Goal: Task Accomplishment & Management: Complete application form

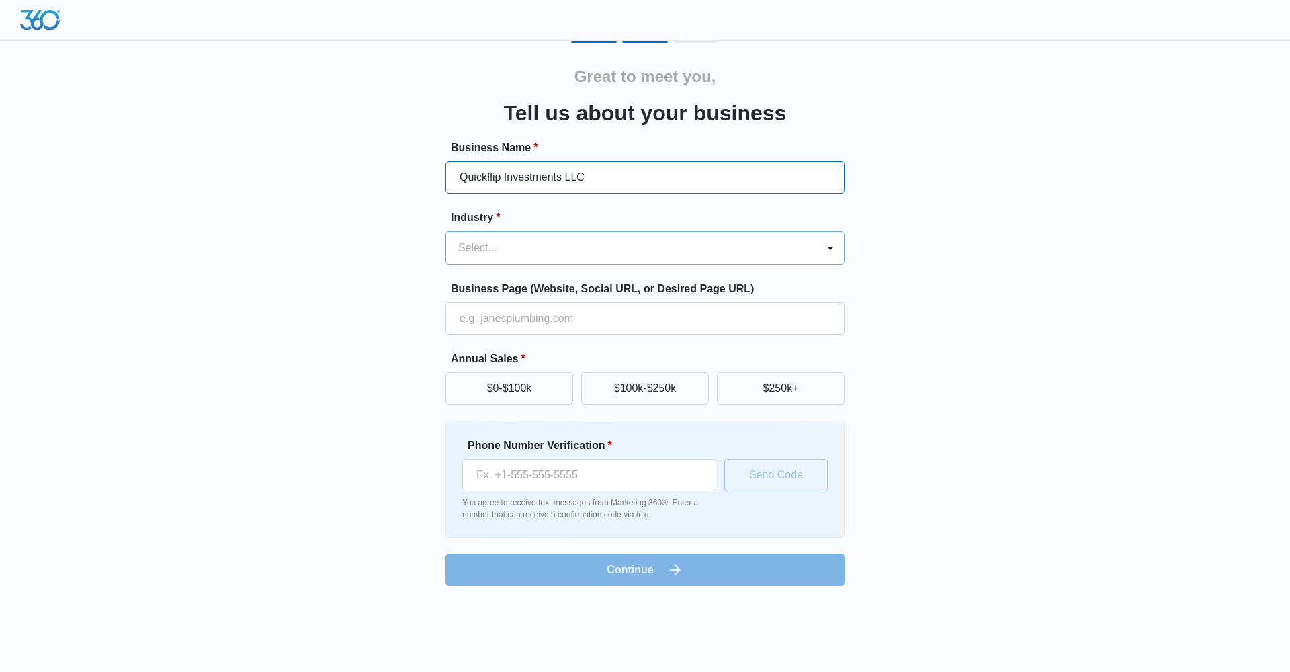
type input "Quickflip Investments LLC"
click at [556, 243] on div at bounding box center [628, 248] width 341 height 19
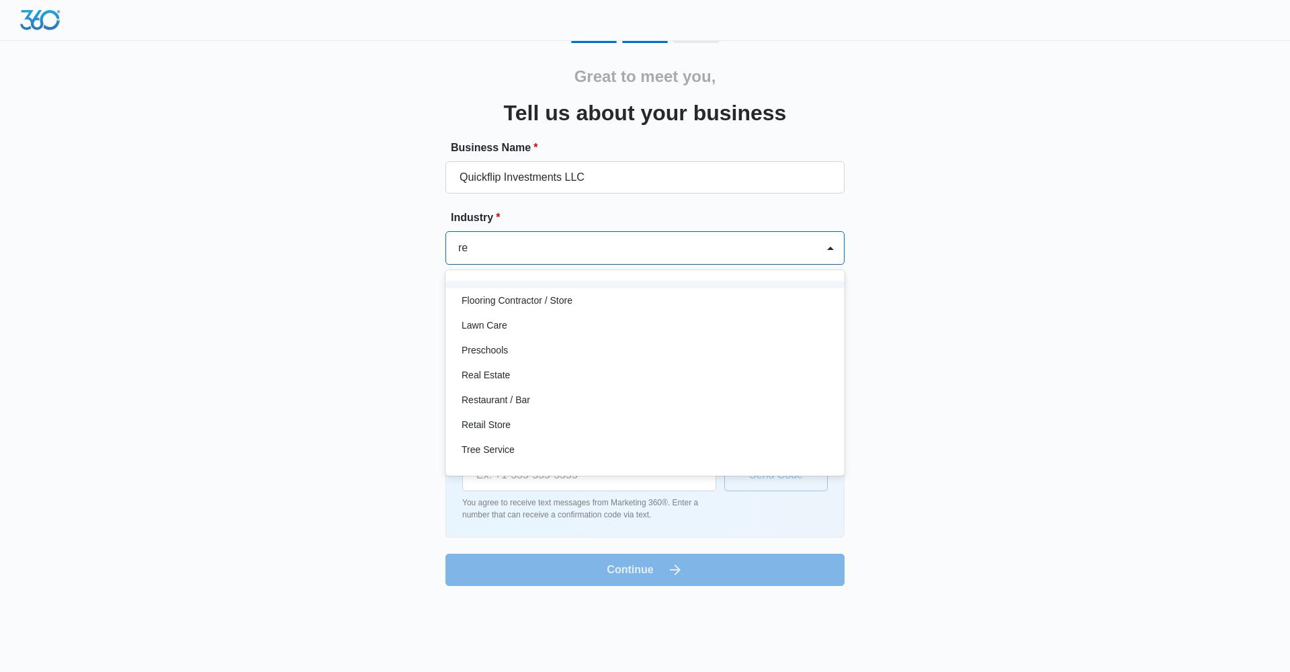
scroll to position [120, 0]
type input "rea"
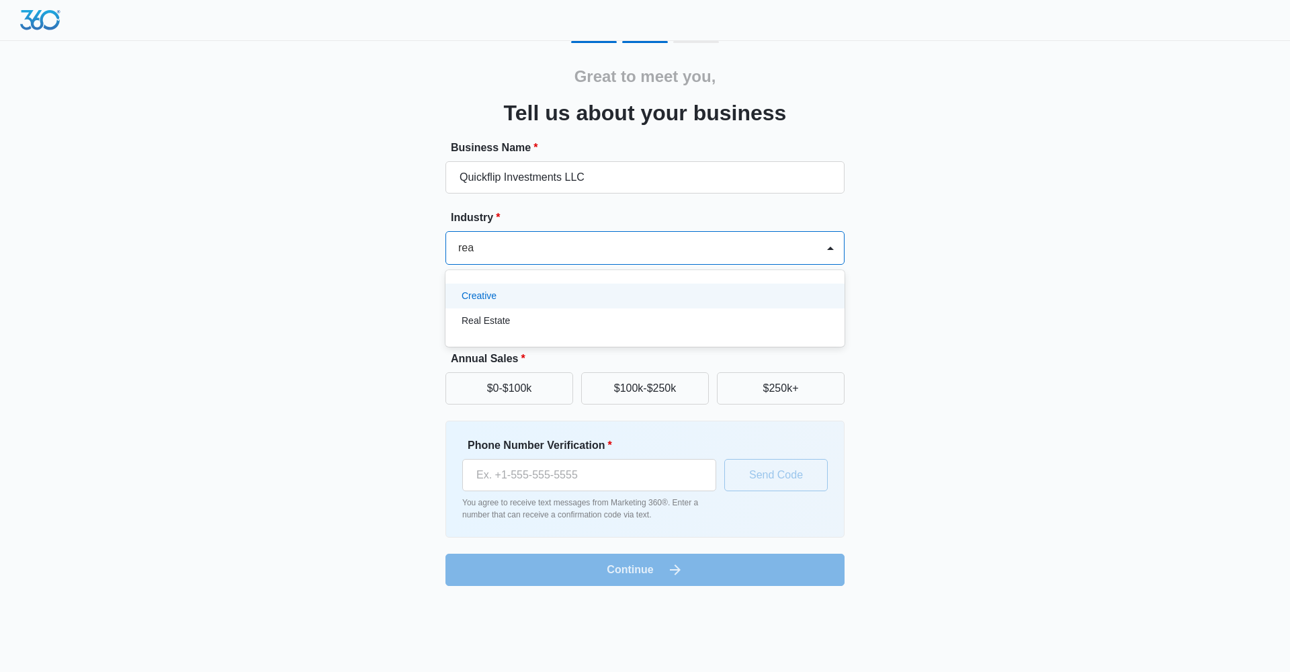
scroll to position [0, 0]
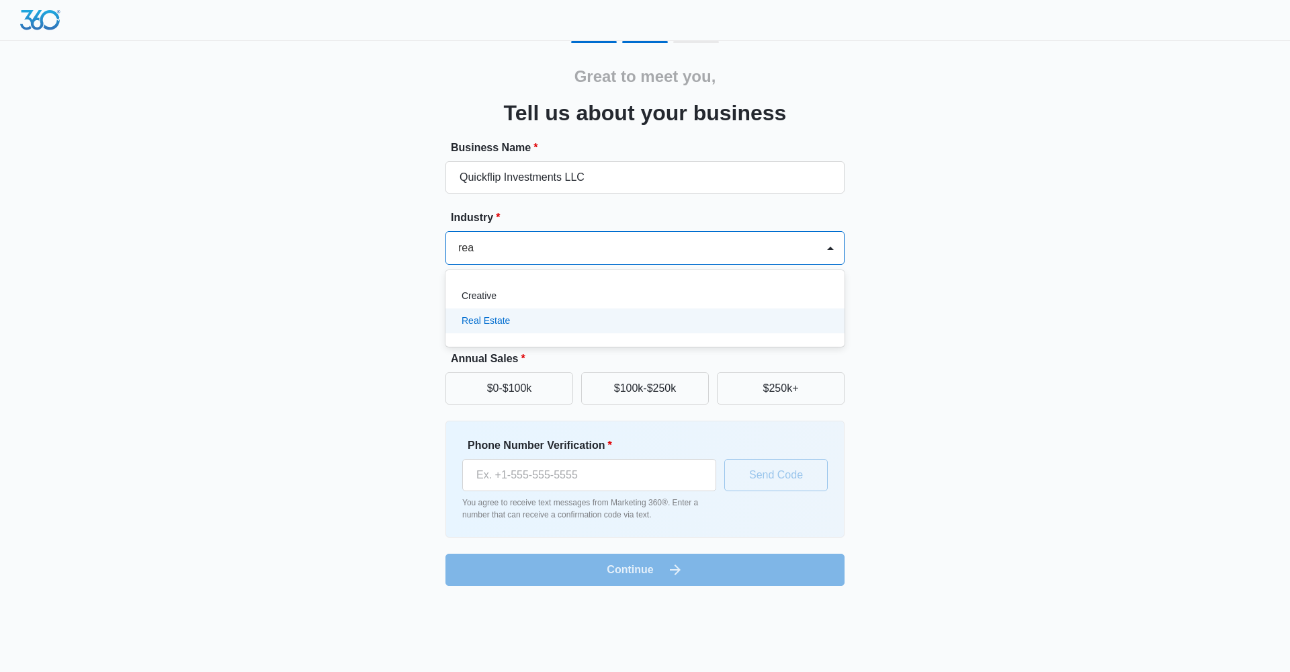
click at [501, 321] on p "Real Estate" at bounding box center [486, 321] width 48 height 14
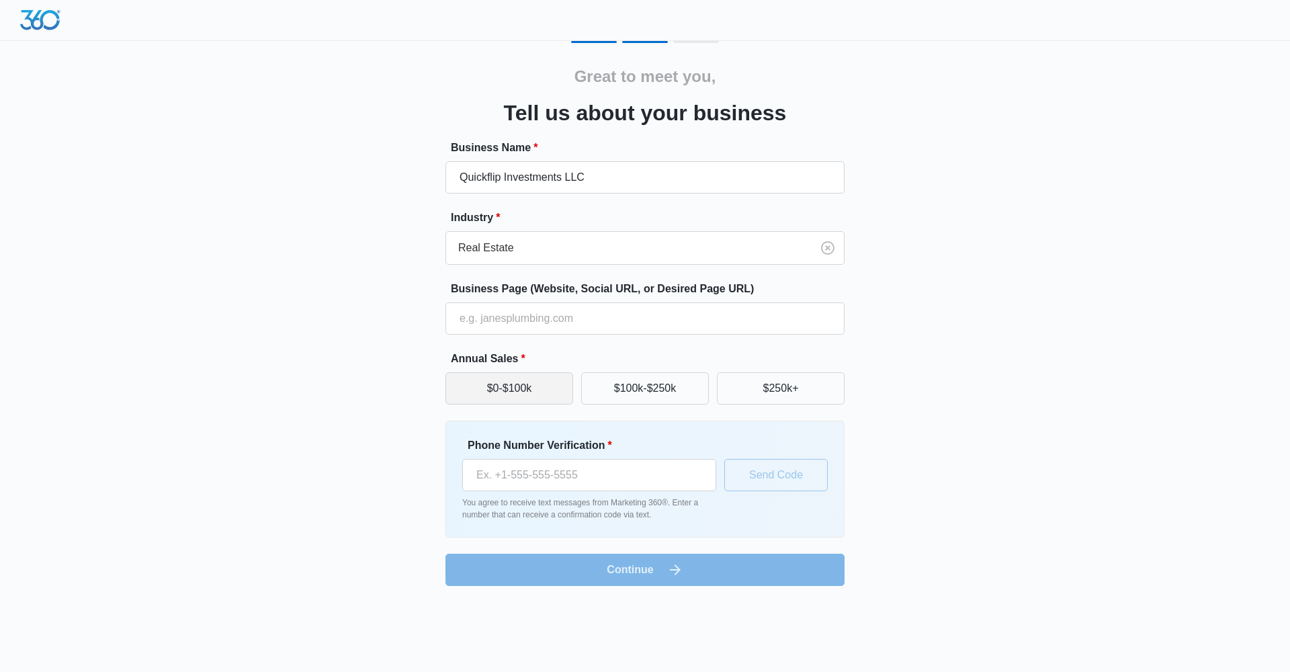
click at [536, 388] on button "$0-$100k" at bounding box center [510, 388] width 128 height 32
click at [540, 378] on button "$0-$100k" at bounding box center [510, 388] width 128 height 32
drag, startPoint x: 508, startPoint y: 397, endPoint x: 469, endPoint y: 399, distance: 39.0
click at [508, 397] on button "$0-$100k" at bounding box center [510, 388] width 128 height 32
click at [398, 381] on div "Great to meet you, Tell us about your business Business Name * Quickflip Invest…" at bounding box center [645, 313] width 806 height 545
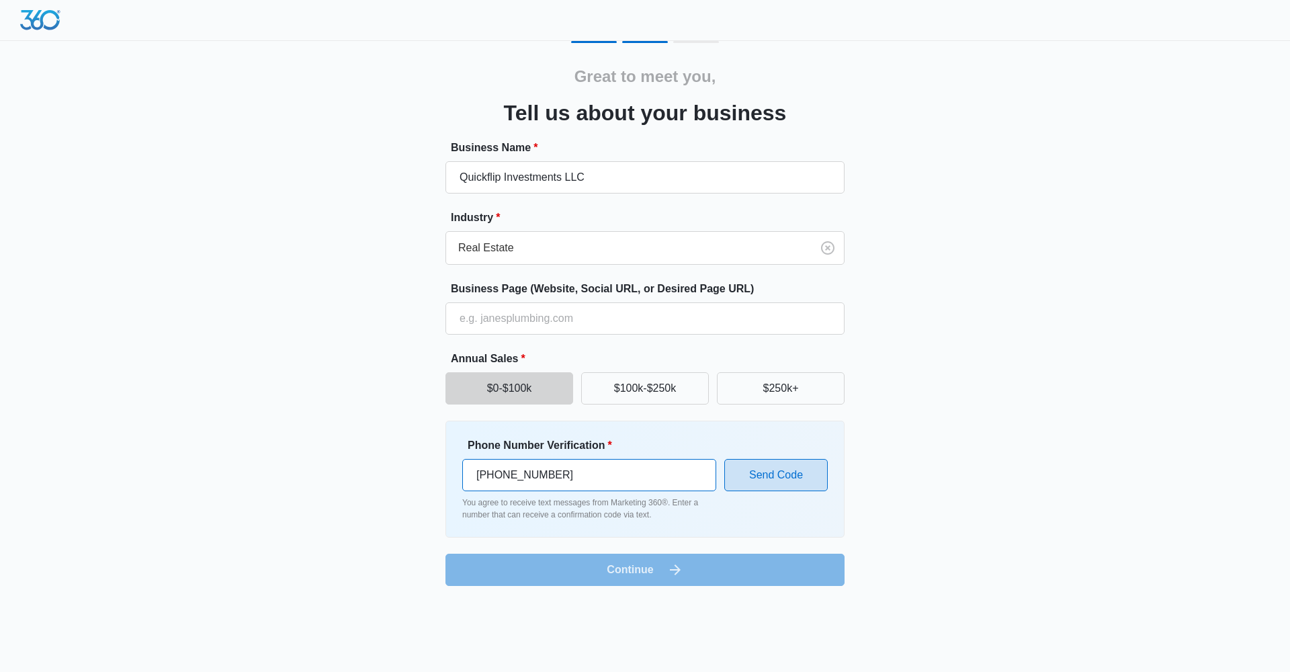
type input "(602) 559-7959"
click at [780, 476] on button "Send Code" at bounding box center [775, 475] width 103 height 32
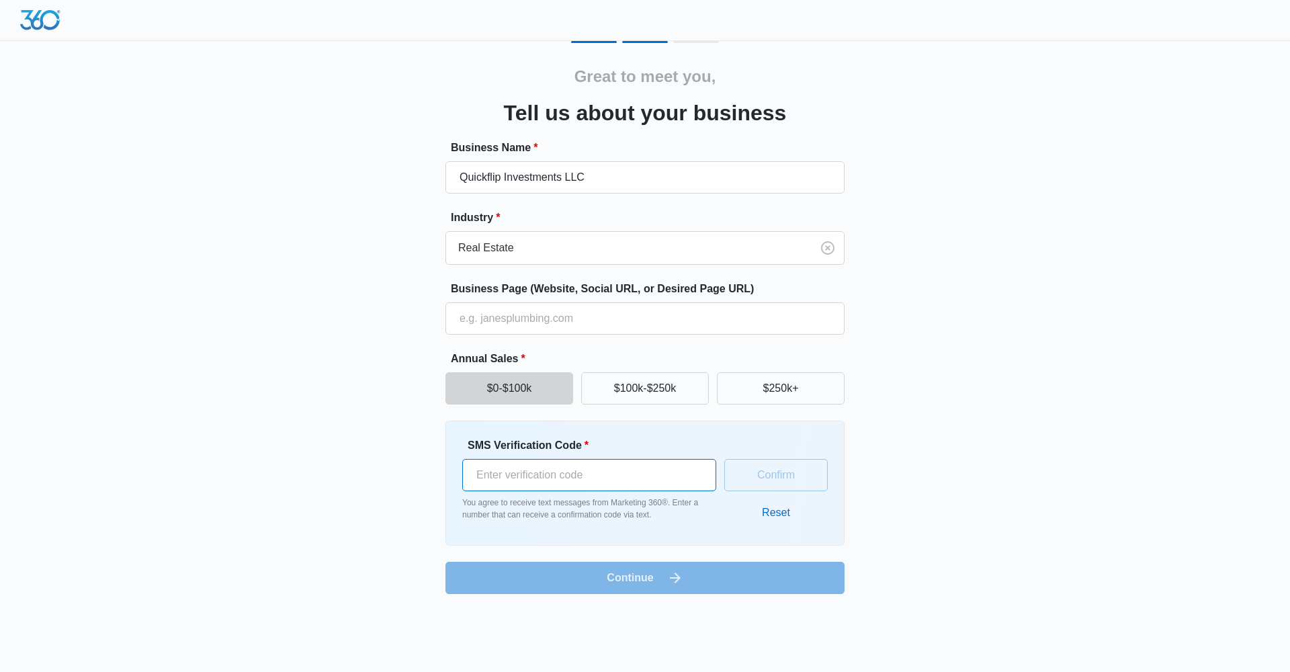
click at [594, 486] on input "SMS Verification Code *" at bounding box center [589, 475] width 254 height 32
type input "389504"
click at [691, 587] on form "Business Name * Quickflip Investments LLC Industry * Real Estate Business Page …" at bounding box center [645, 367] width 399 height 454
click at [759, 480] on button "Confirm" at bounding box center [775, 475] width 103 height 32
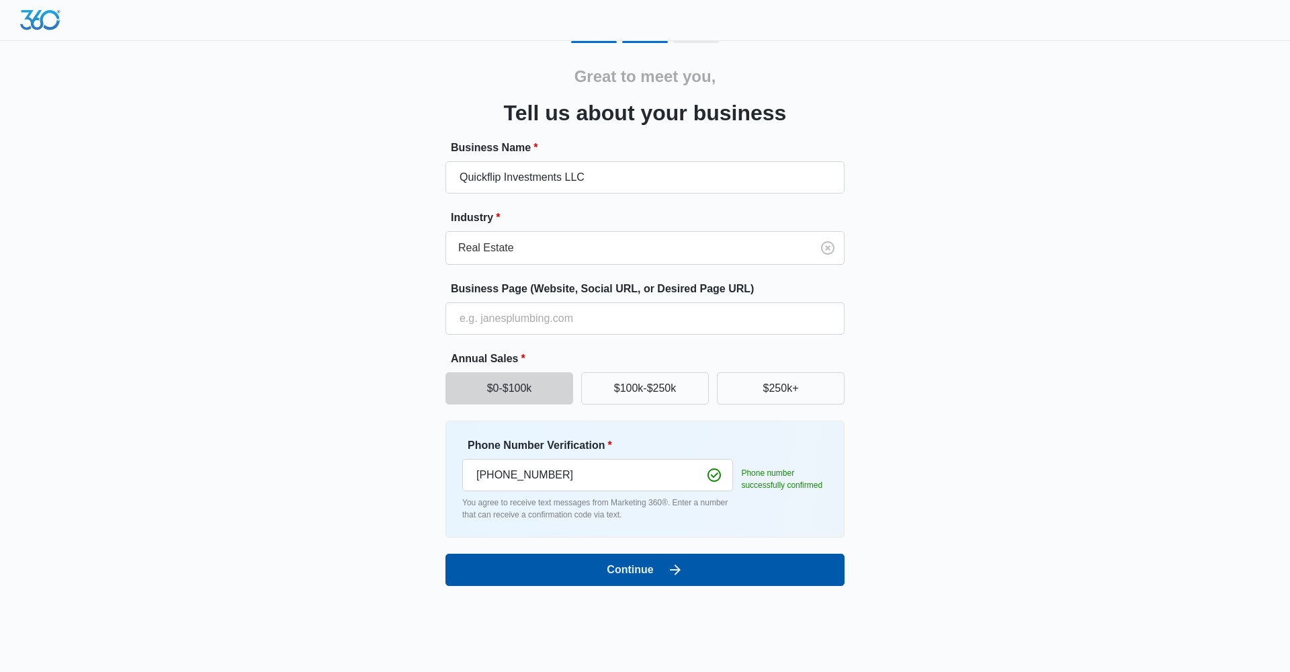
click at [669, 564] on icon "submit" at bounding box center [675, 570] width 16 height 16
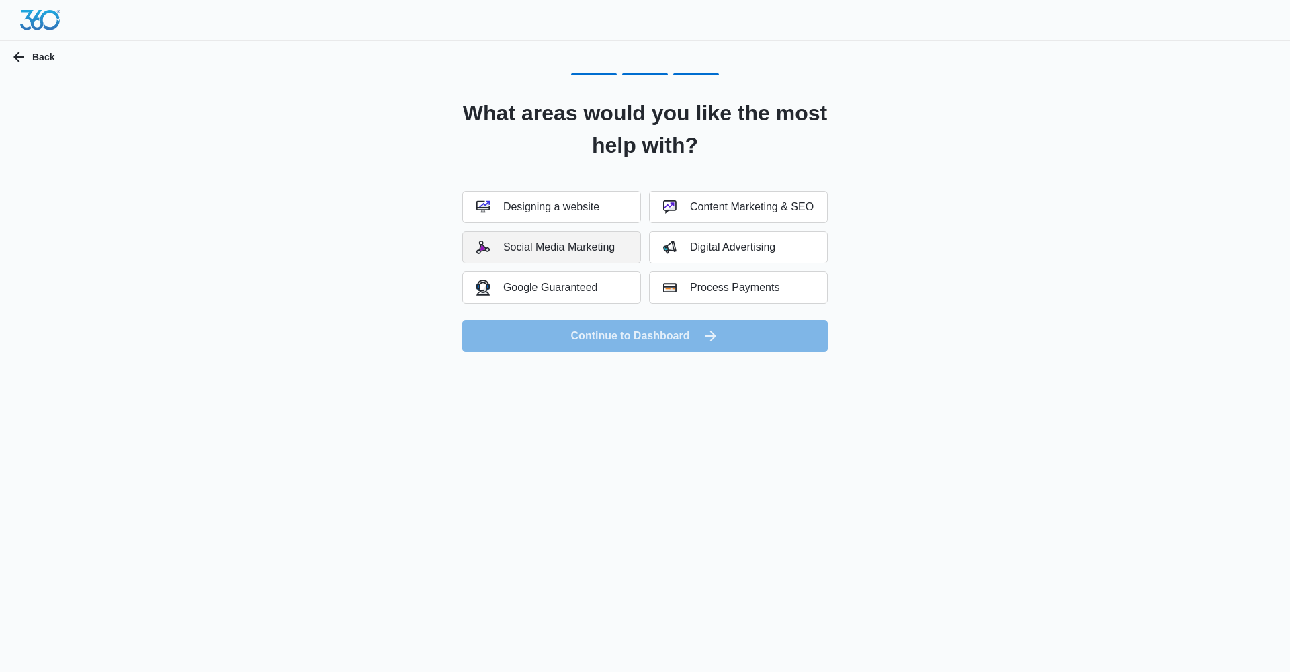
click at [621, 252] on button "Social Media Marketing" at bounding box center [551, 247] width 179 height 32
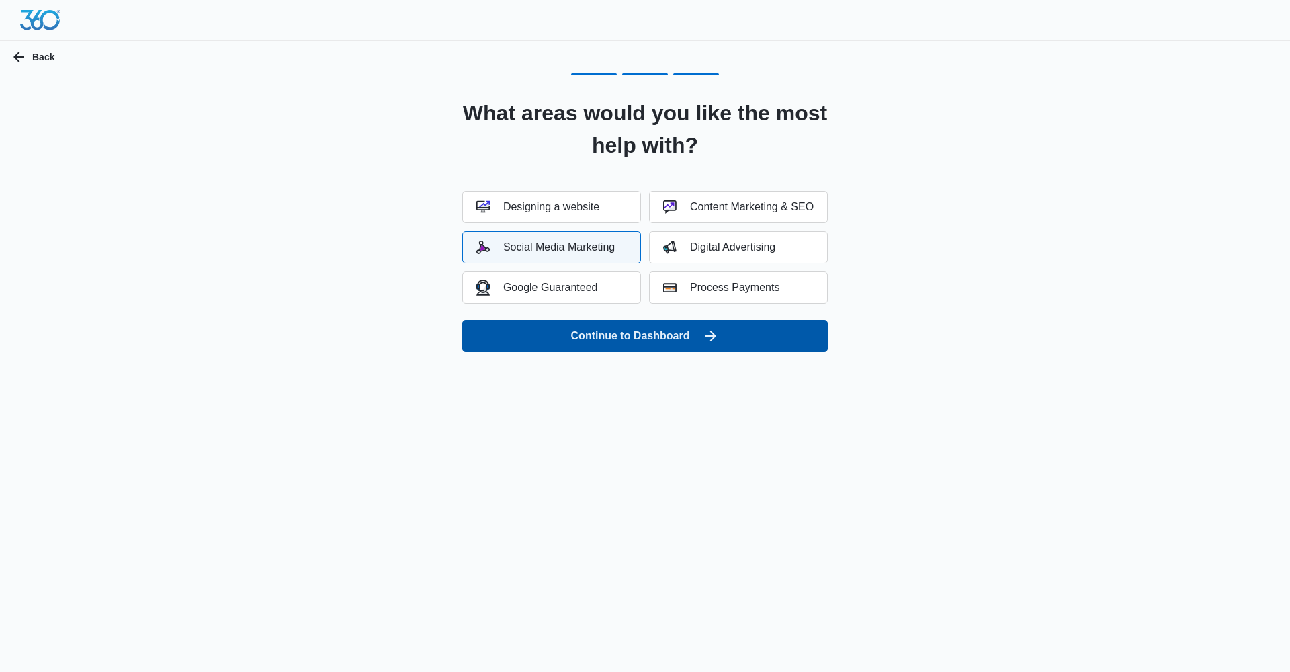
click at [685, 335] on button "Continue to Dashboard" at bounding box center [645, 336] width 366 height 32
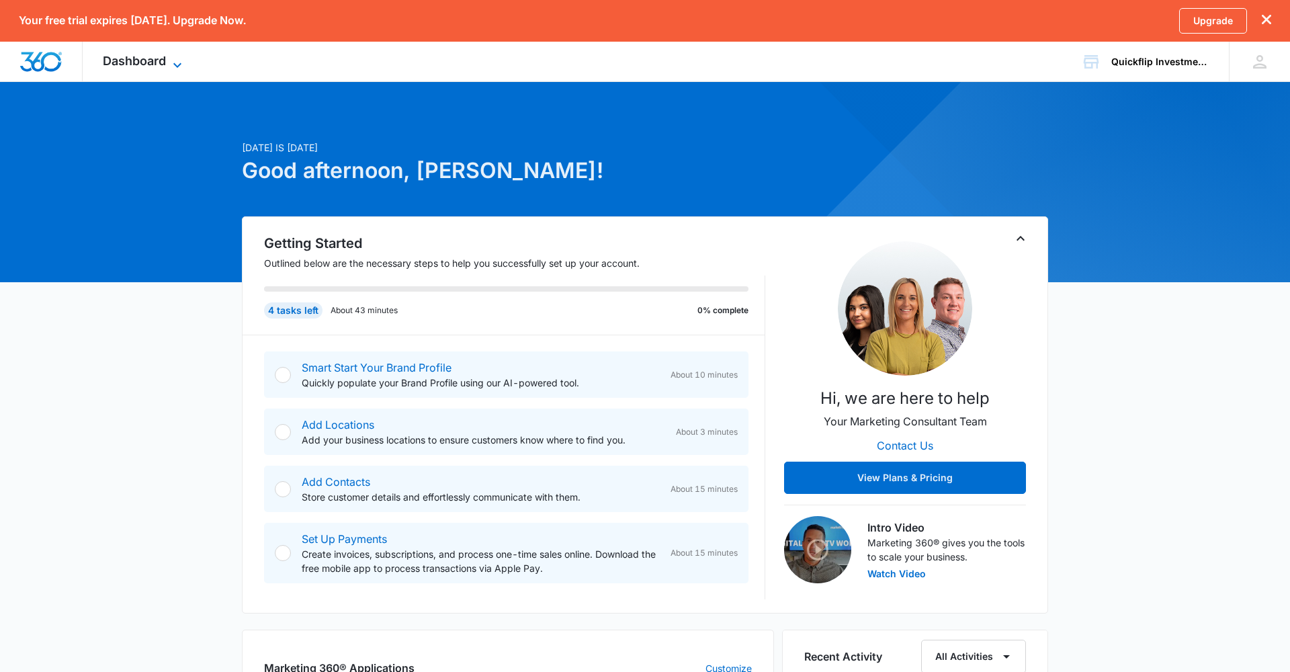
click at [149, 62] on span "Dashboard" at bounding box center [134, 61] width 63 height 14
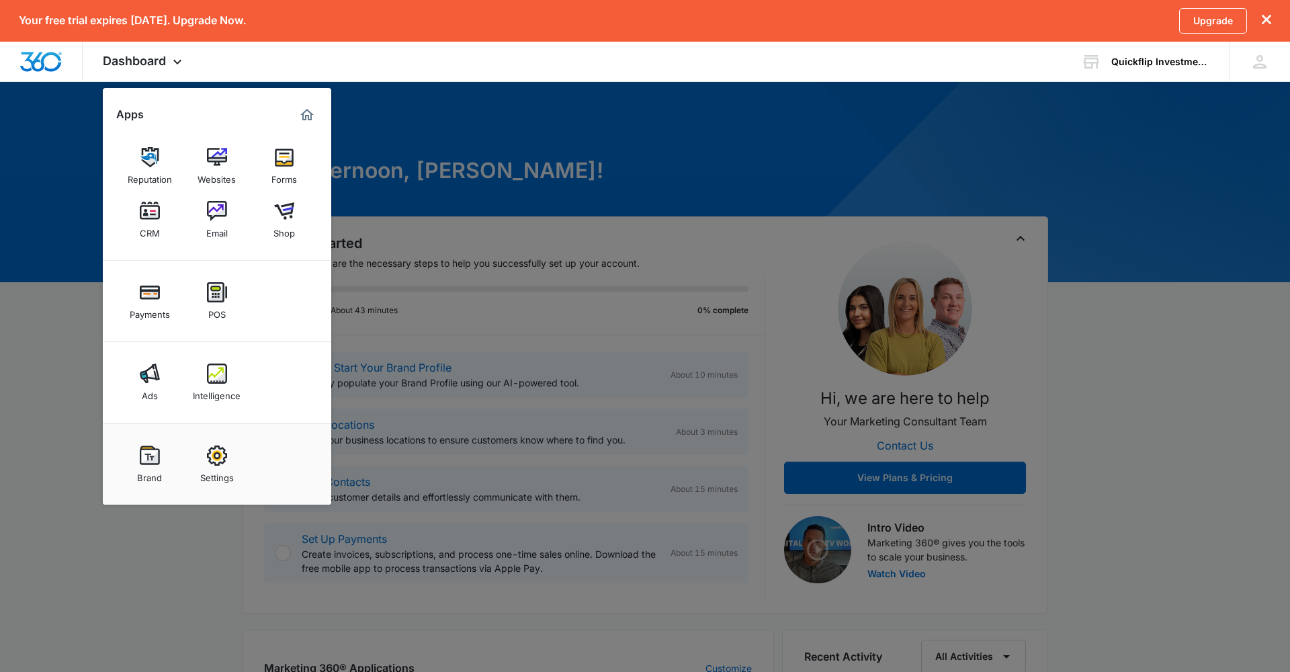
click at [528, 146] on div at bounding box center [645, 336] width 1290 height 672
